Goal: Transaction & Acquisition: Obtain resource

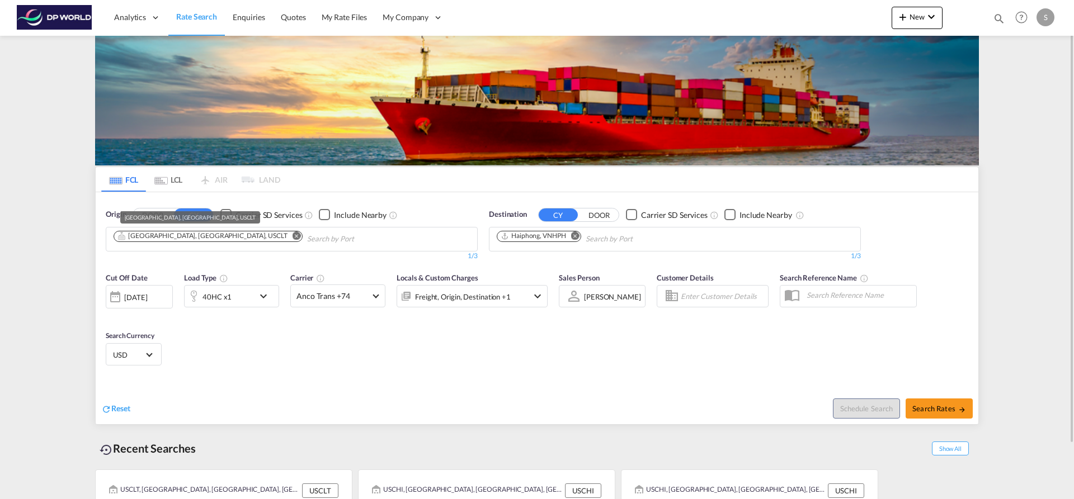
click at [166, 234] on div "[GEOGRAPHIC_DATA], [GEOGRAPHIC_DATA], USCLT" at bounding box center [202, 237] width 170 height 10
click at [293, 237] on md-icon "Remove" at bounding box center [297, 236] width 8 height 8
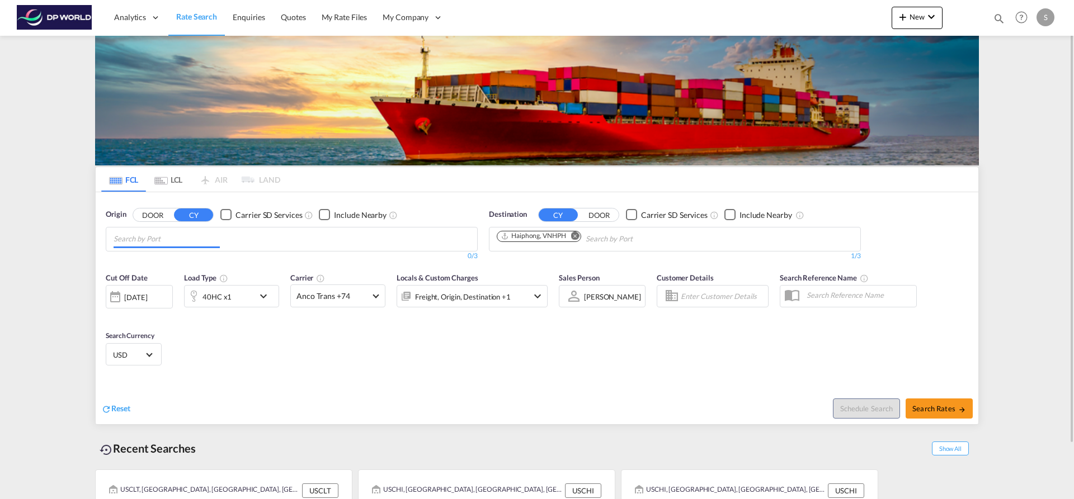
click at [200, 239] on input "Chips input." at bounding box center [167, 239] width 106 height 18
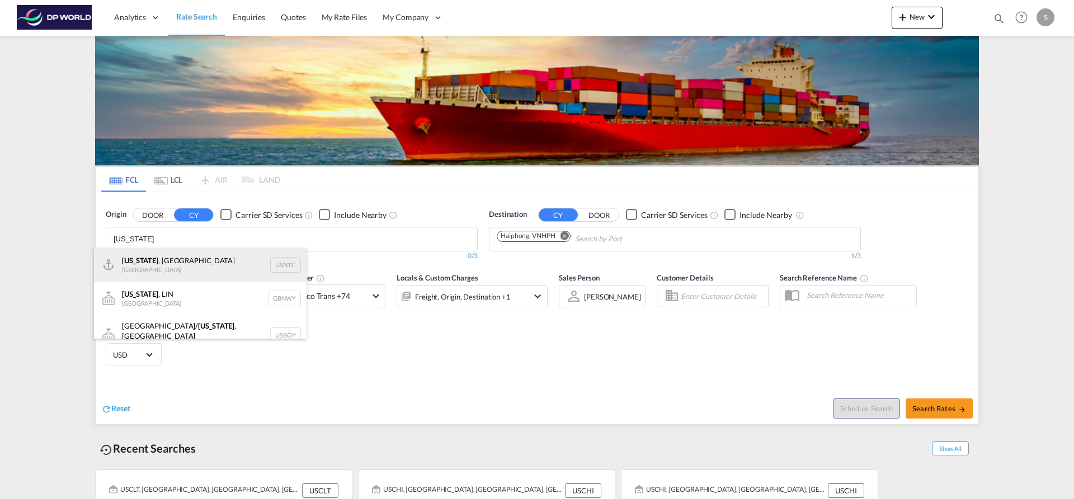
type input "[US_STATE]"
click at [201, 268] on div "[US_STATE] , [GEOGRAPHIC_DATA] [GEOGRAPHIC_DATA] USNYC" at bounding box center [200, 265] width 213 height 34
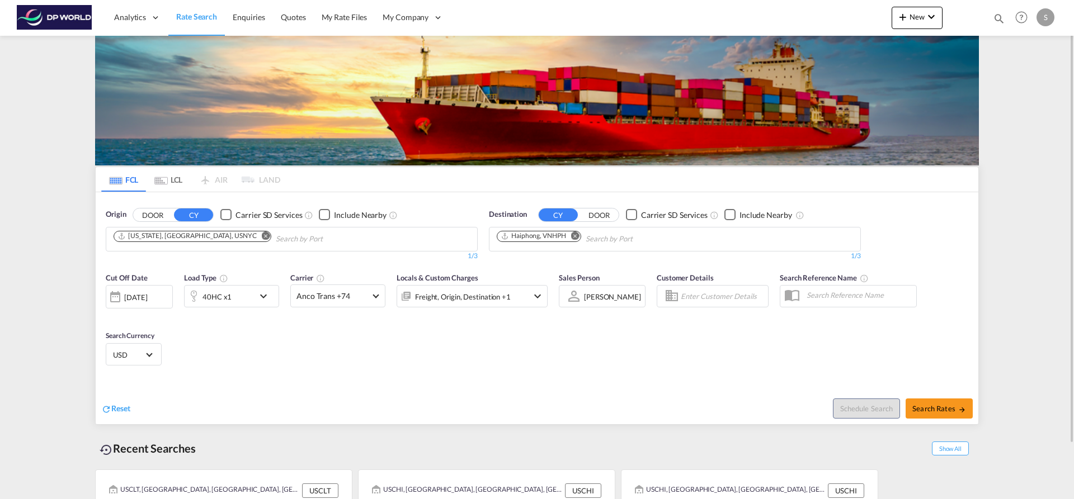
click at [574, 235] on md-icon "Remove" at bounding box center [575, 236] width 8 height 8
click at [574, 235] on input "Chips input." at bounding box center [550, 239] width 106 height 18
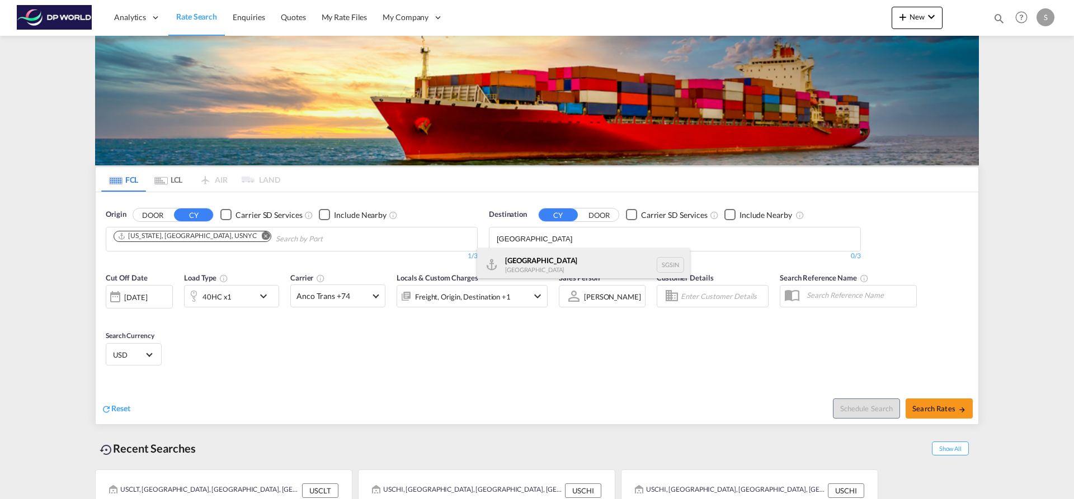
type input "[GEOGRAPHIC_DATA]"
click at [576, 258] on div "Singapore [GEOGRAPHIC_DATA] [GEOGRAPHIC_DATA]" at bounding box center [583, 265] width 213 height 34
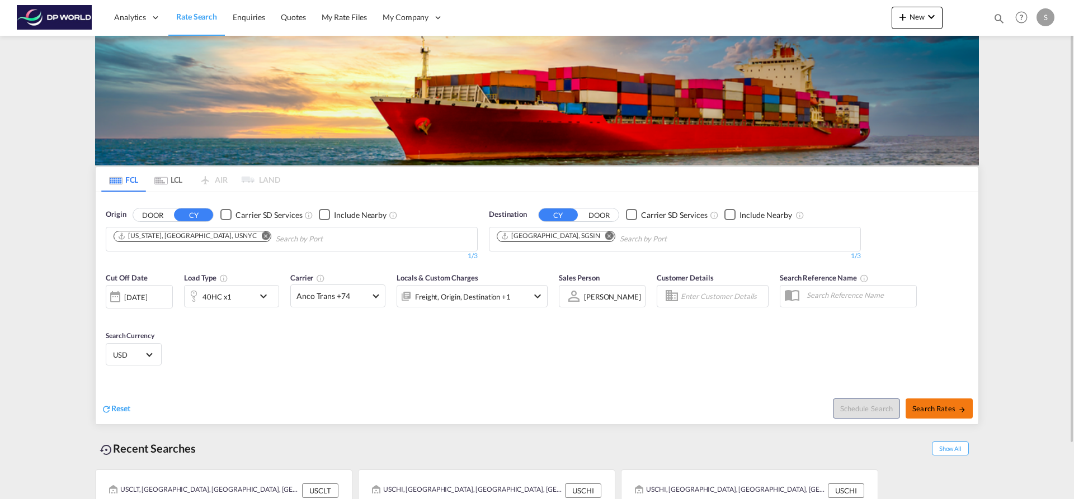
click at [926, 408] on span "Search Rates" at bounding box center [939, 408] width 54 height 9
type input "USNYC to SGSIN / [DATE]"
